Goal: Transaction & Acquisition: Purchase product/service

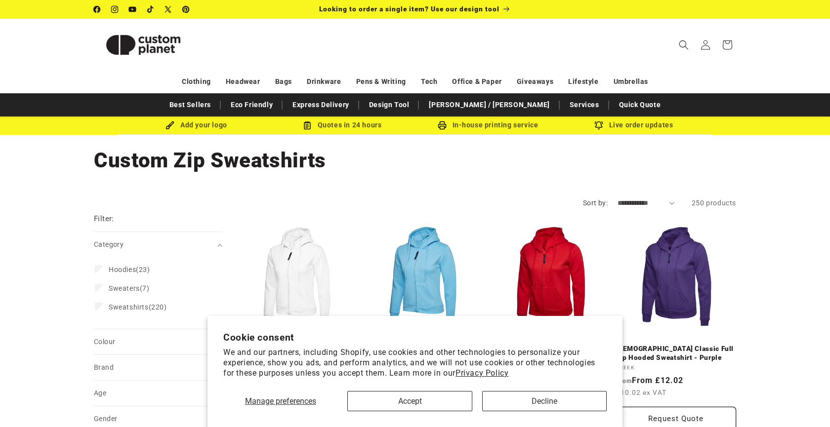
click at [393, 399] on button "Accept" at bounding box center [409, 401] width 124 height 20
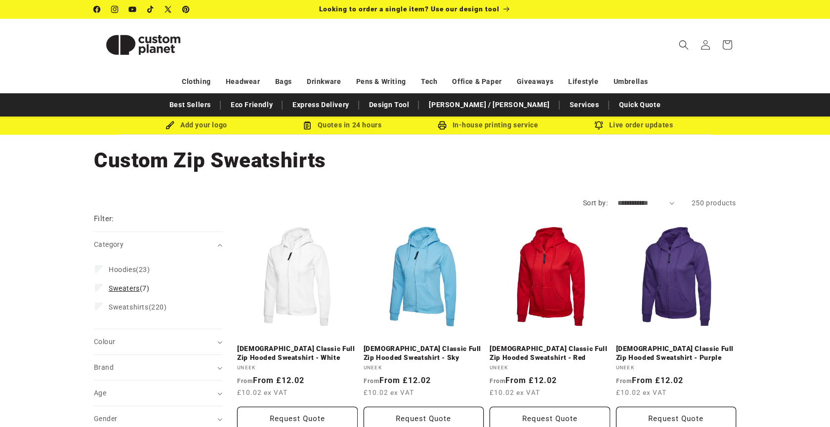
click at [125, 293] on label "Sweaters (7) Sweaters (7 products)" at bounding box center [155, 288] width 121 height 19
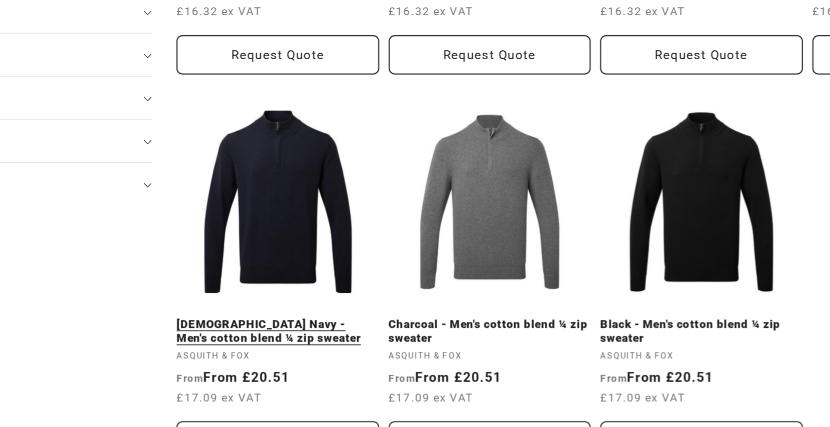
scroll to position [201, 0]
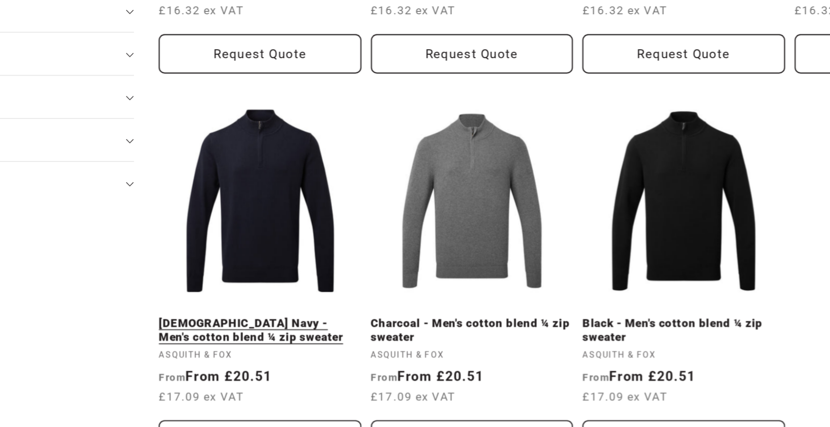
click at [237, 361] on link "[DEMOGRAPHIC_DATA] Navy - Men's cotton blend ¼ zip sweater" at bounding box center [297, 369] width 121 height 17
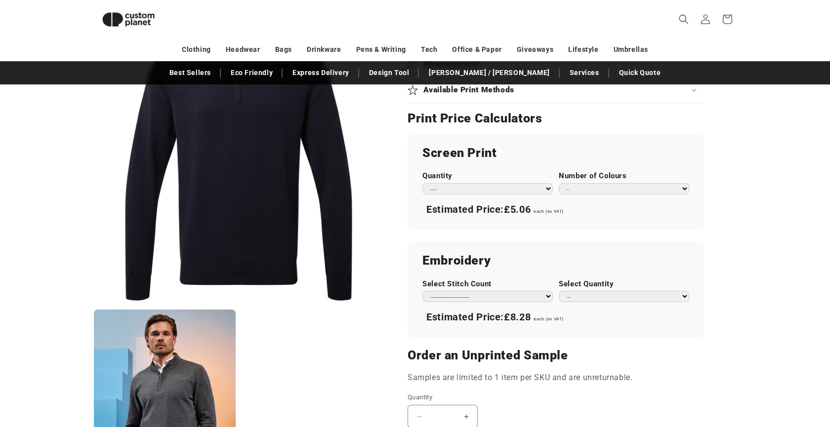
scroll to position [539, 0]
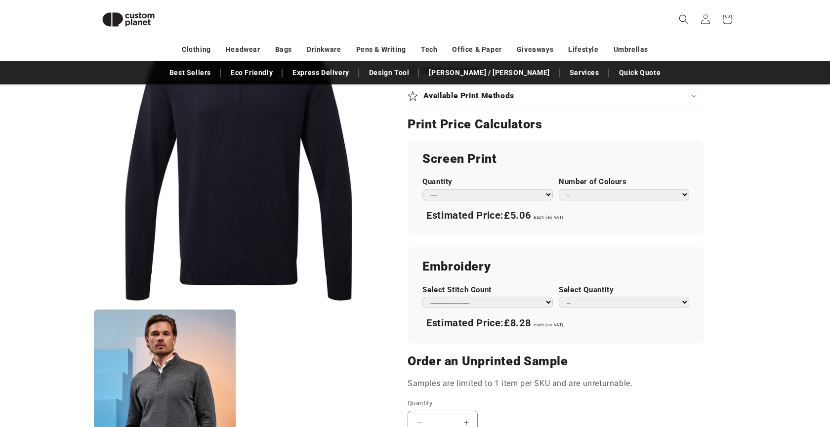
click at [468, 285] on div "**********" at bounding box center [487, 296] width 130 height 23
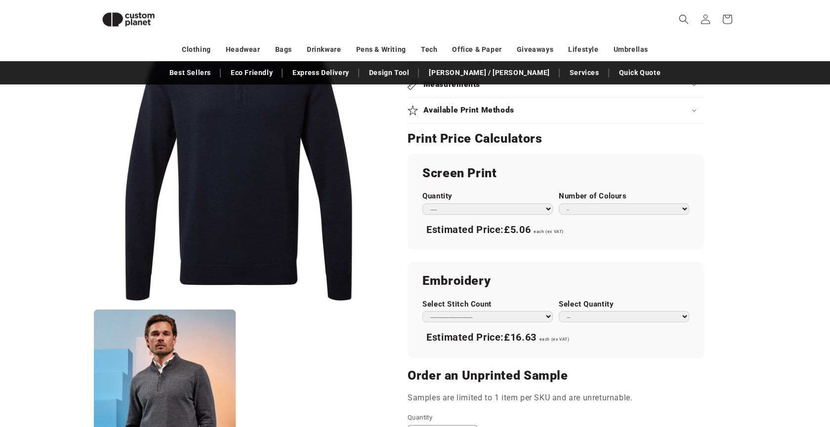
scroll to position [525, 0]
select select "**"
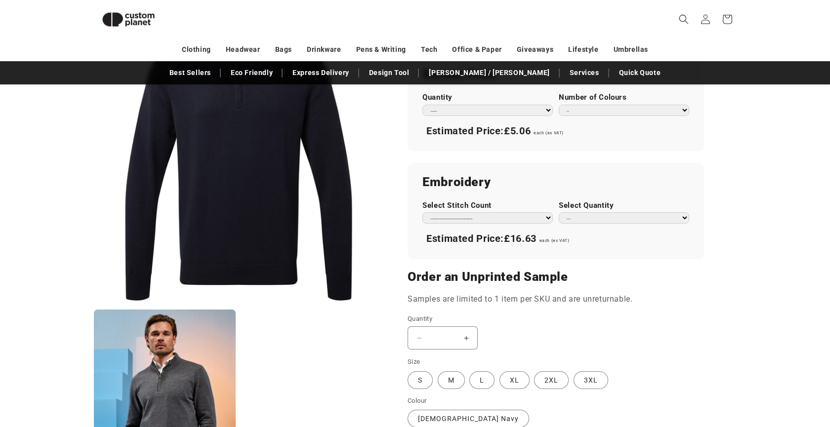
scroll to position [624, 0]
click at [452, 371] on label "M Variant sold out or unavailable" at bounding box center [451, 380] width 27 height 18
click at [478, 371] on label "L Variant sold out or unavailable" at bounding box center [481, 380] width 25 height 18
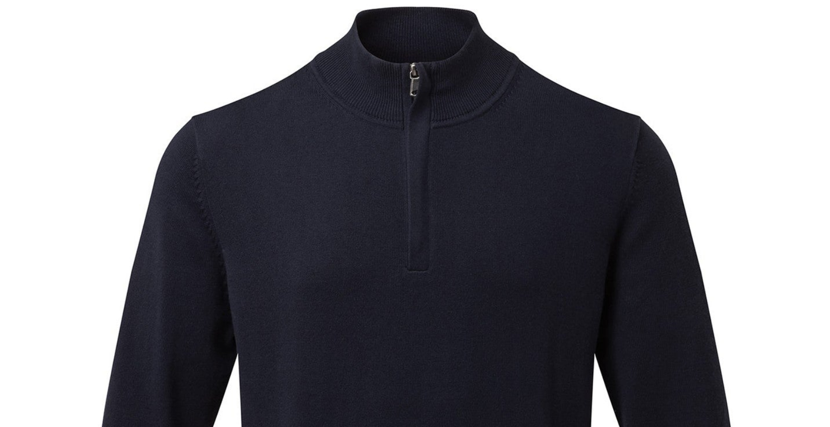
click at [234, 195] on img "Media gallery" at bounding box center [414, 360] width 721 height 721
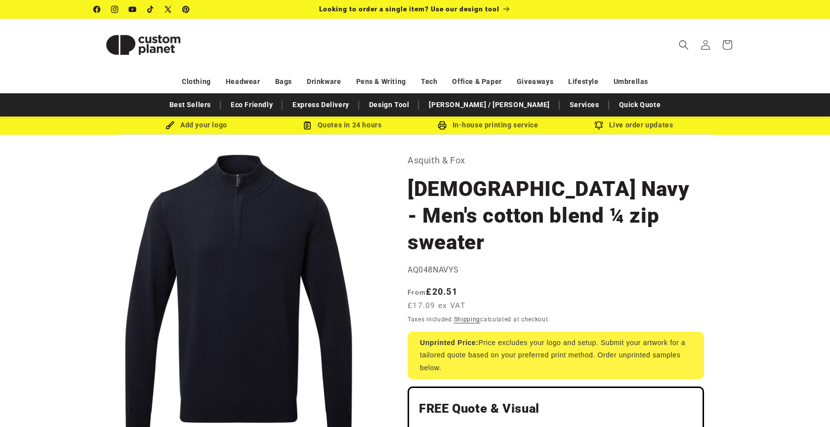
scroll to position [0, 0]
